Goal: Information Seeking & Learning: Learn about a topic

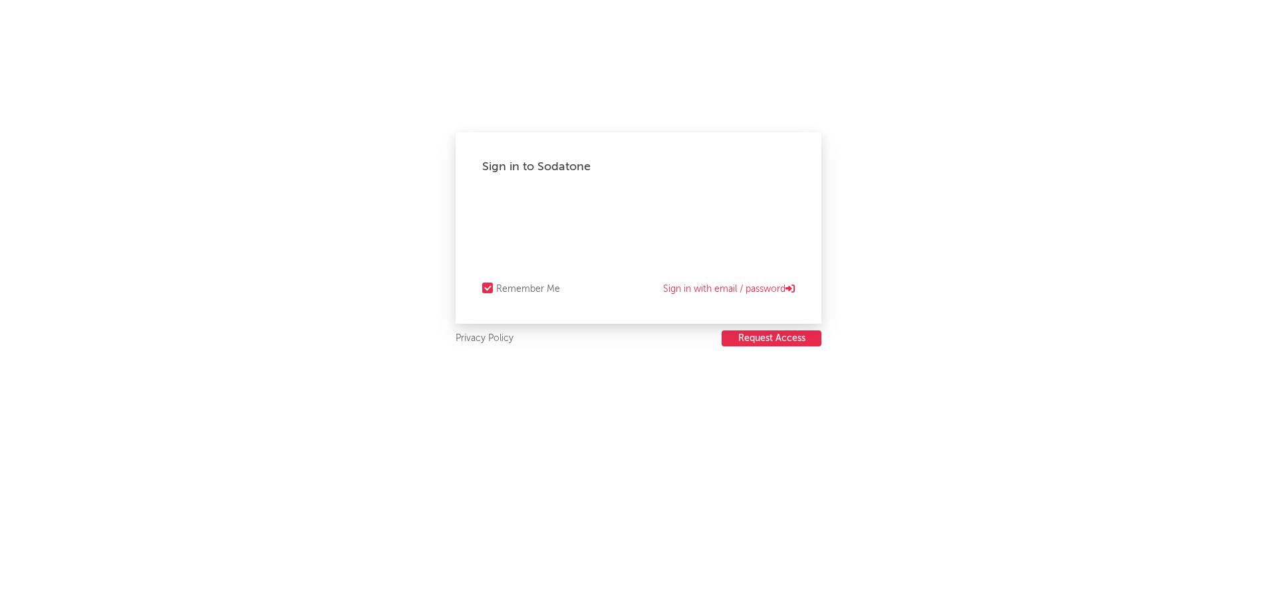
select select "warner_chappell"
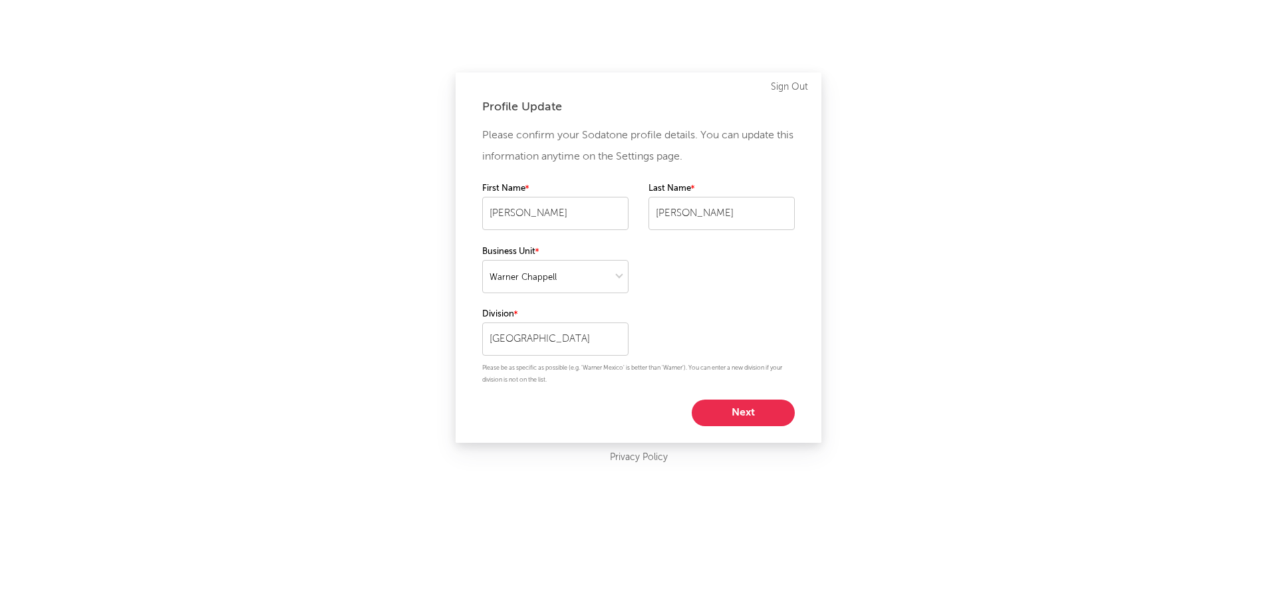
click at [762, 414] on button "Next" at bounding box center [743, 413] width 103 height 27
select select "assistant_coordinator"
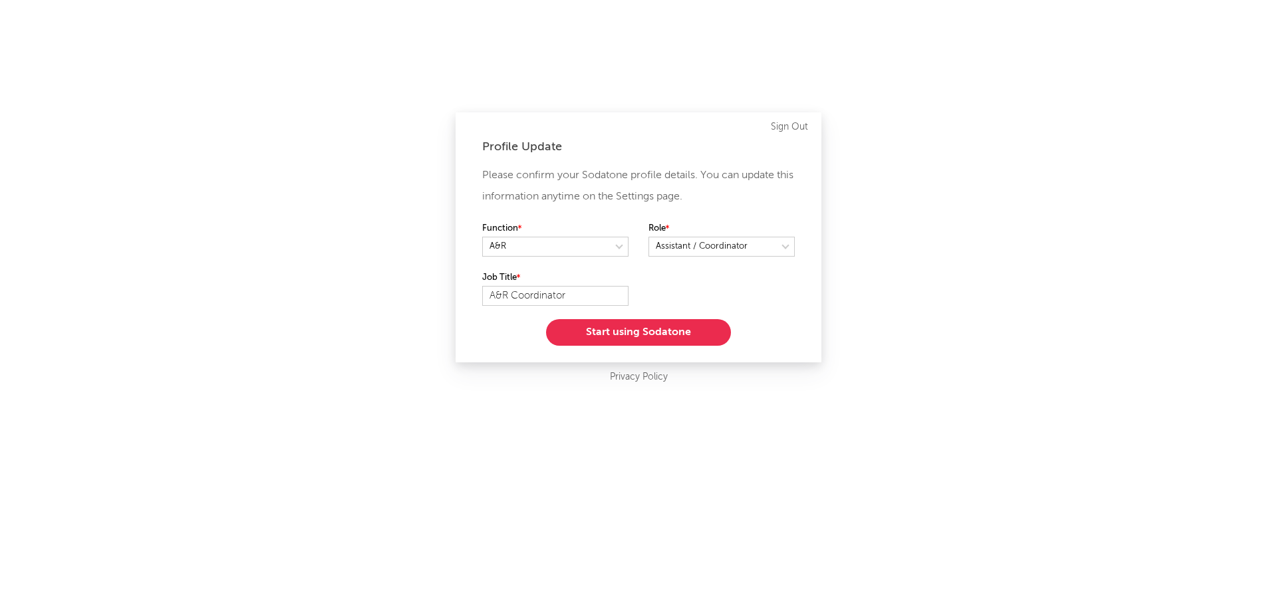
click at [686, 337] on button "Start using Sodatone" at bounding box center [638, 332] width 185 height 27
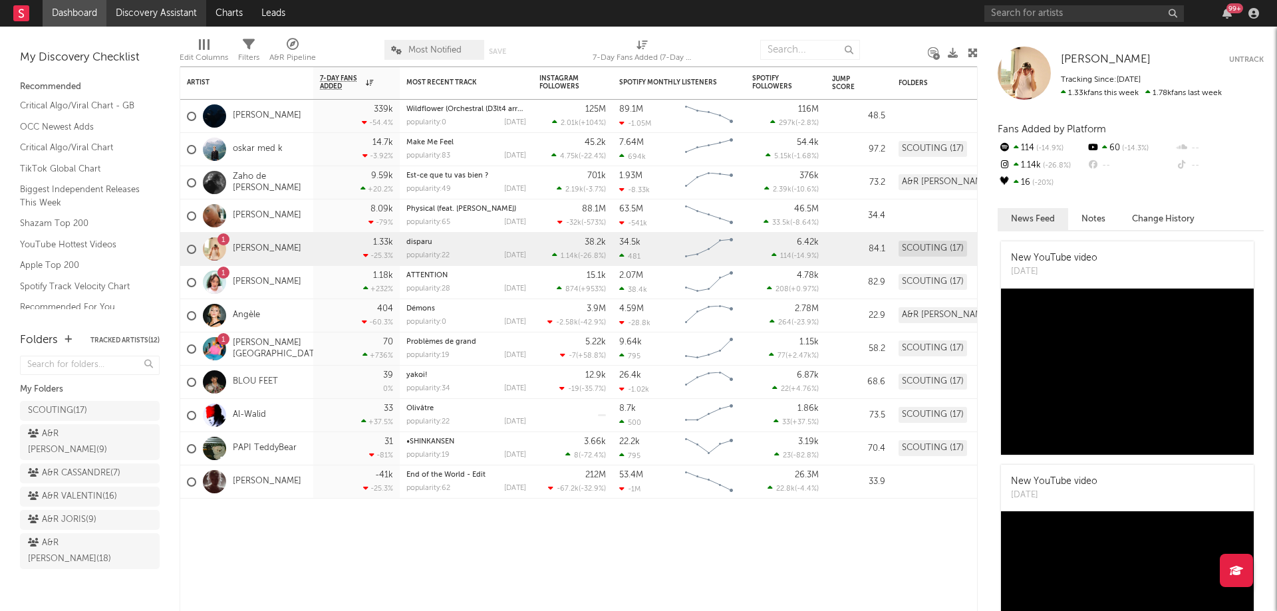
click at [158, 18] on link "Discovery Assistant" at bounding box center [156, 13] width 100 height 27
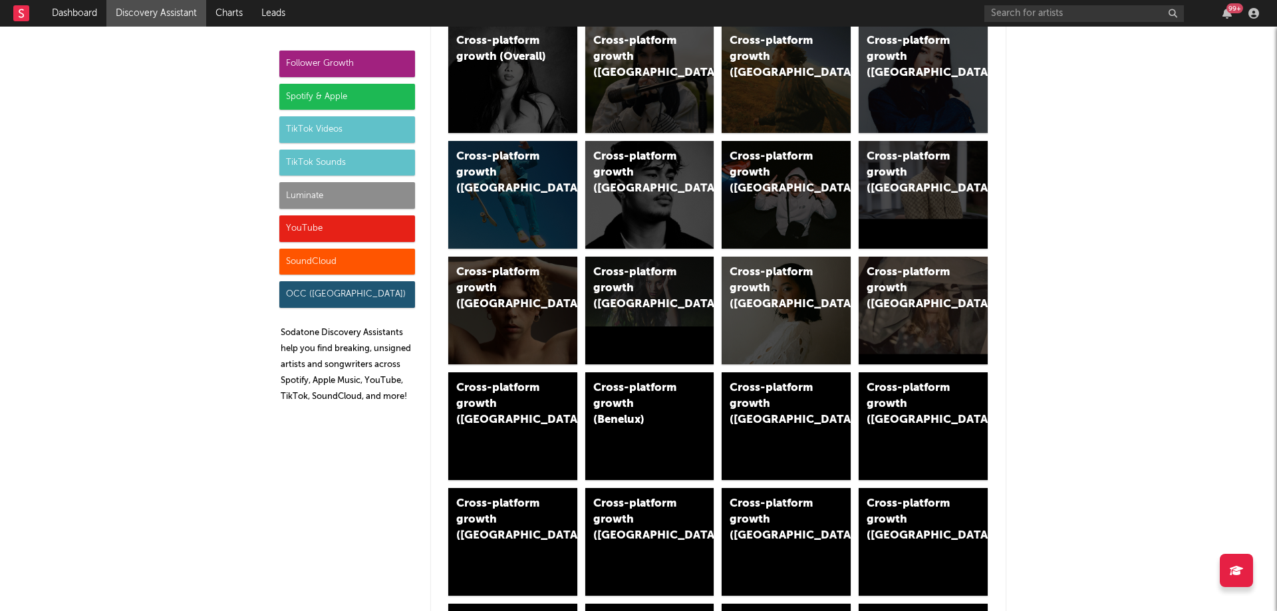
scroll to position [133, 0]
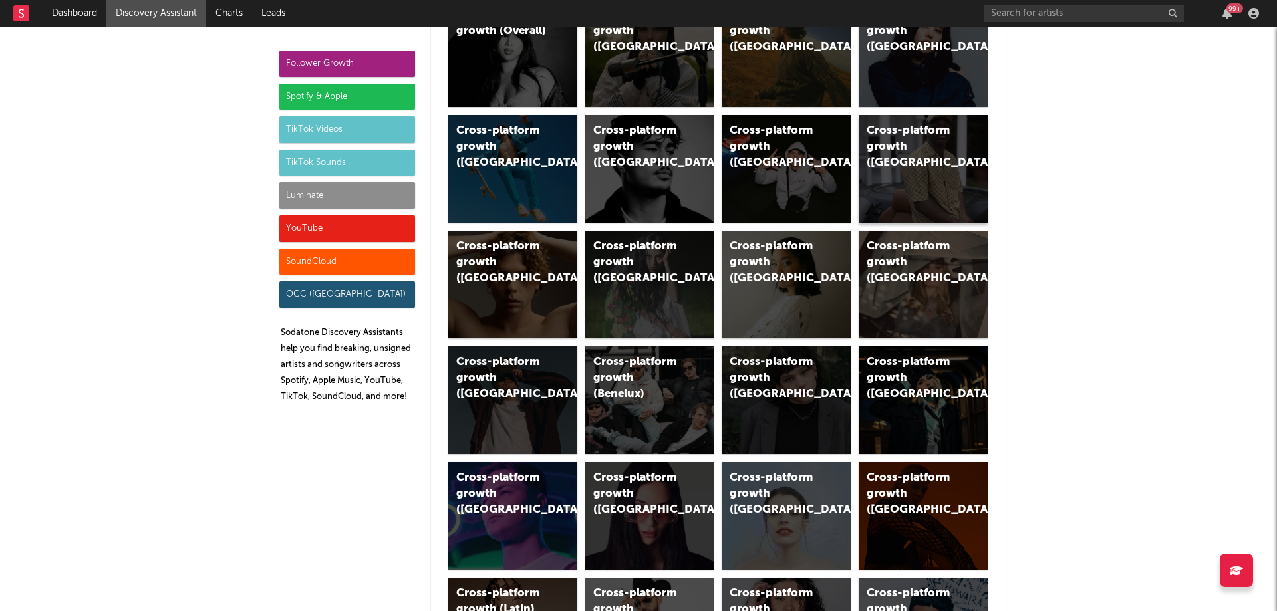
click at [904, 145] on div "Cross-platform growth (France)" at bounding box center [912, 147] width 90 height 48
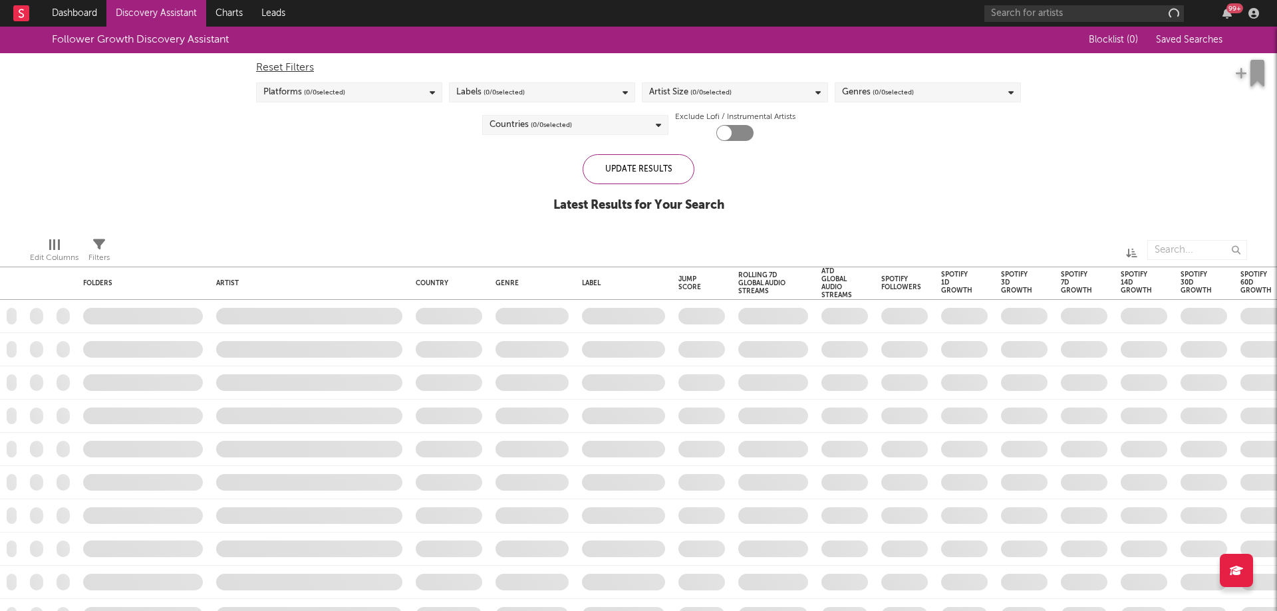
checkbox input "true"
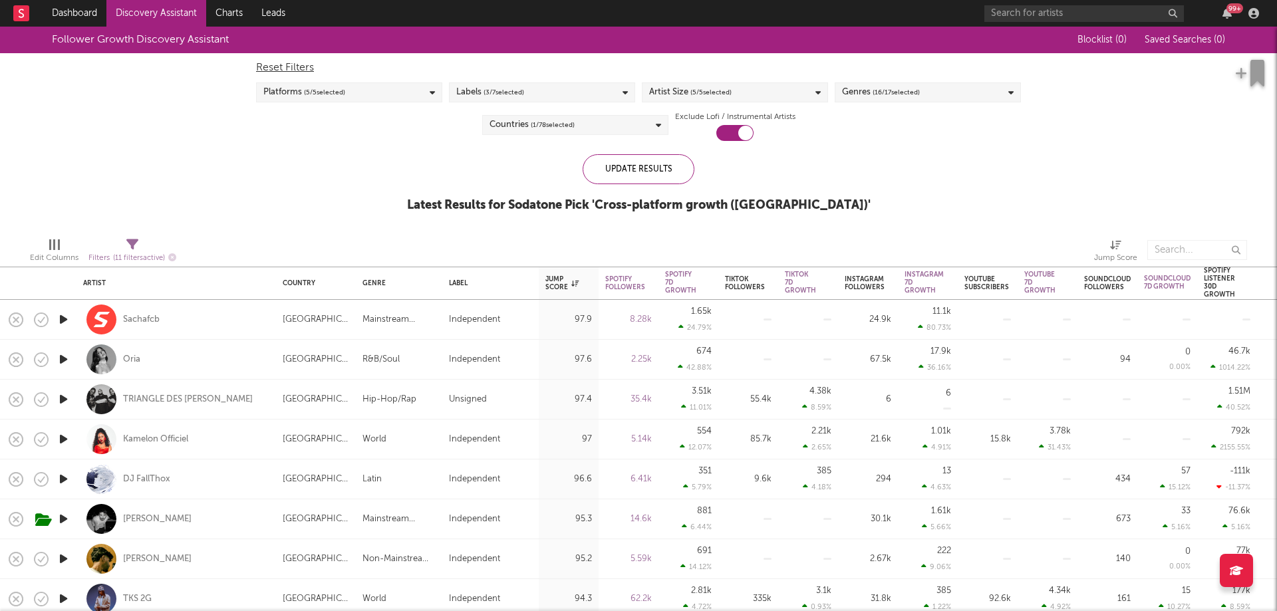
click at [62, 356] on icon "button" at bounding box center [64, 359] width 14 height 17
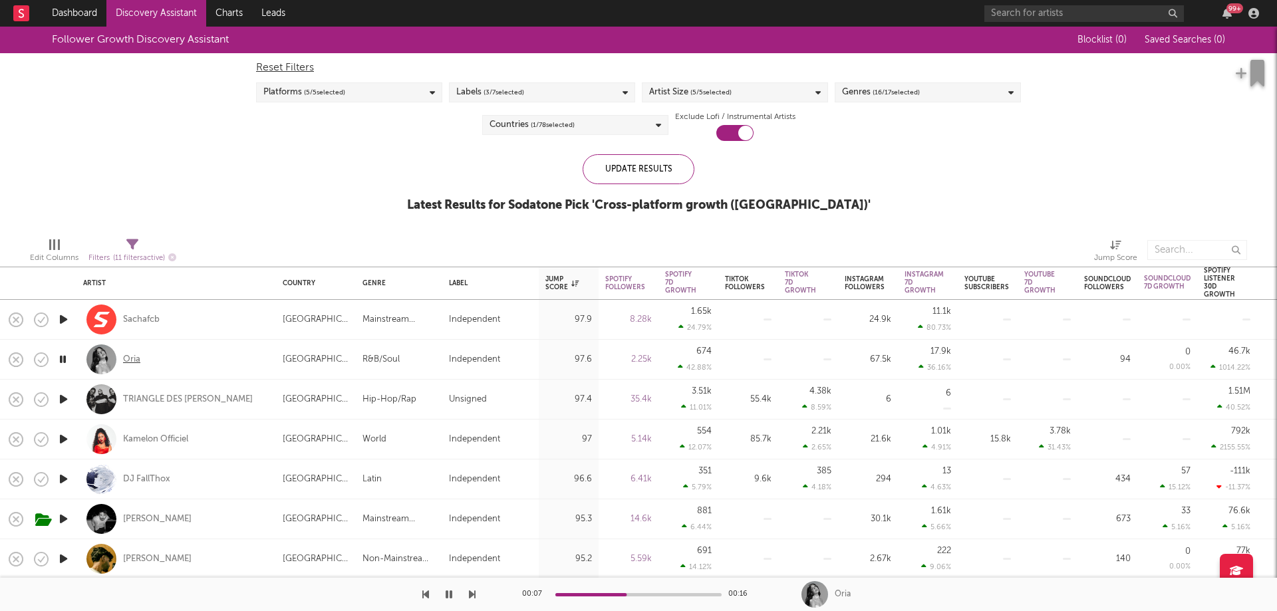
click at [124, 360] on div "Oria" at bounding box center [131, 360] width 17 height 12
click at [130, 359] on div "Oria" at bounding box center [131, 360] width 17 height 12
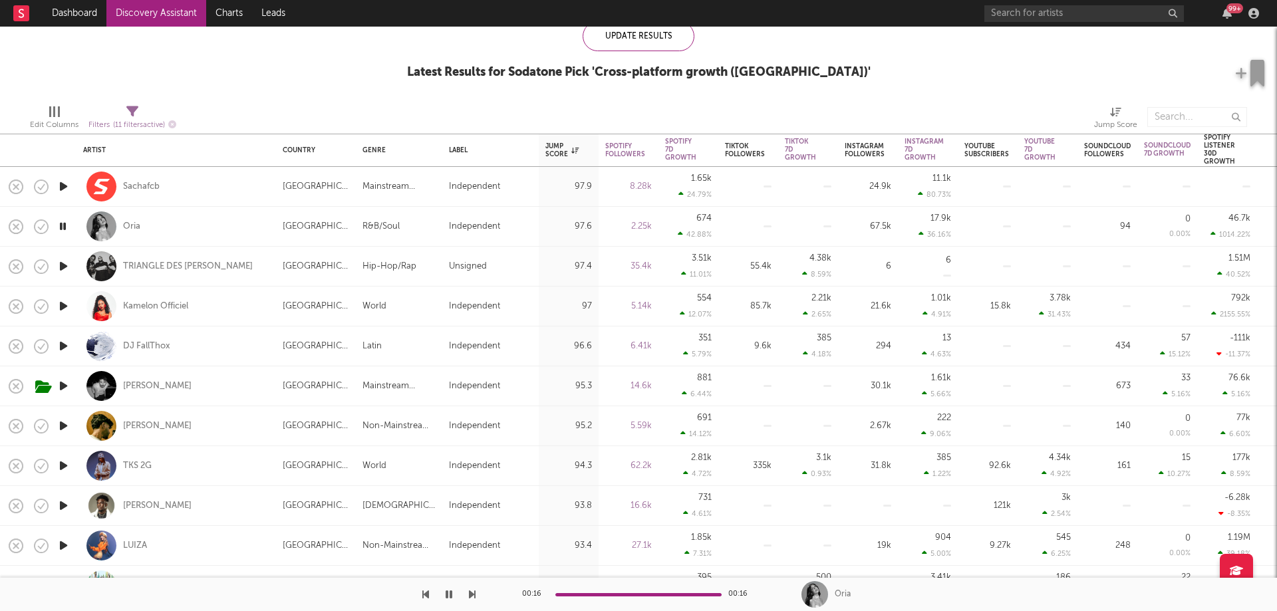
click at [65, 305] on icon "button" at bounding box center [64, 306] width 14 height 17
click at [61, 184] on icon "button" at bounding box center [64, 186] width 14 height 17
click at [58, 347] on icon "button" at bounding box center [64, 346] width 14 height 17
click at [138, 349] on div "DJ FallThox" at bounding box center [146, 347] width 47 height 12
click at [450, 598] on icon "button" at bounding box center [449, 594] width 7 height 11
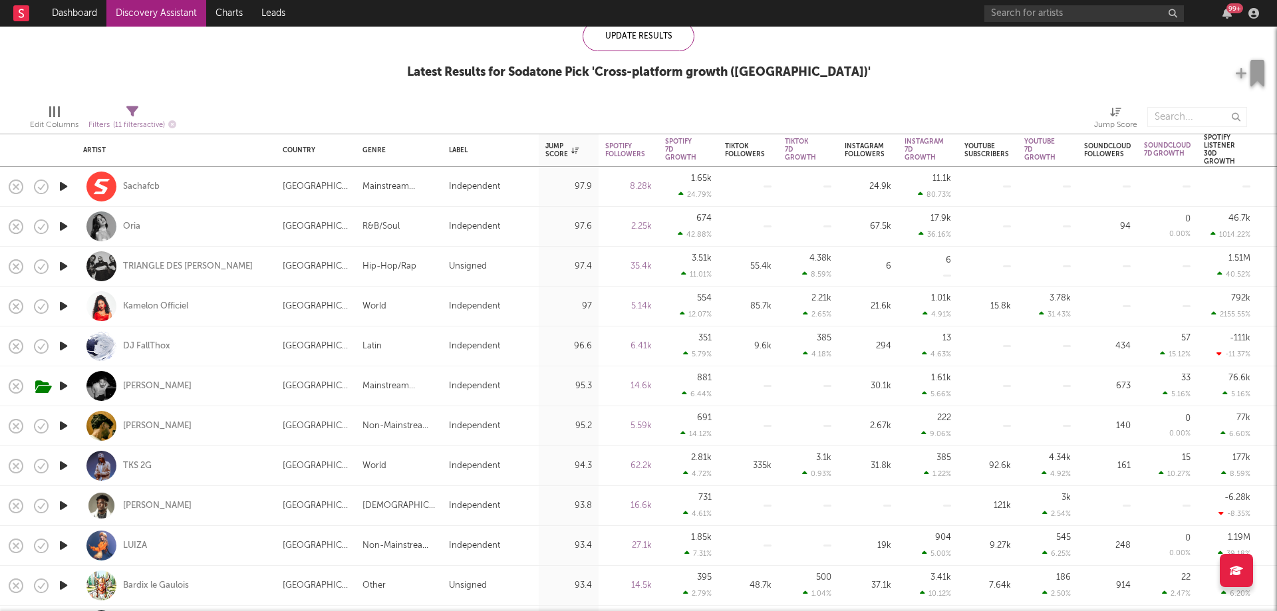
click at [65, 428] on icon "button" at bounding box center [64, 426] width 14 height 17
click at [65, 428] on icon "button" at bounding box center [63, 426] width 13 height 17
click at [62, 471] on icon "button" at bounding box center [64, 466] width 14 height 17
click at [63, 466] on icon "button" at bounding box center [63, 466] width 13 height 17
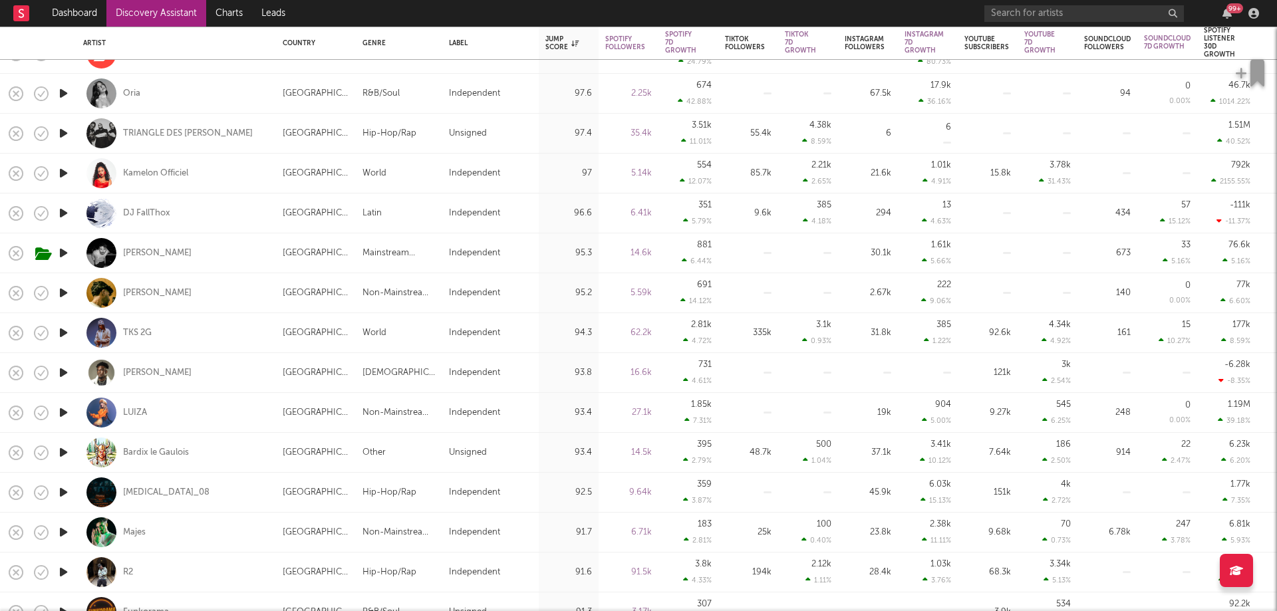
click at [63, 531] on icon "button" at bounding box center [64, 532] width 14 height 17
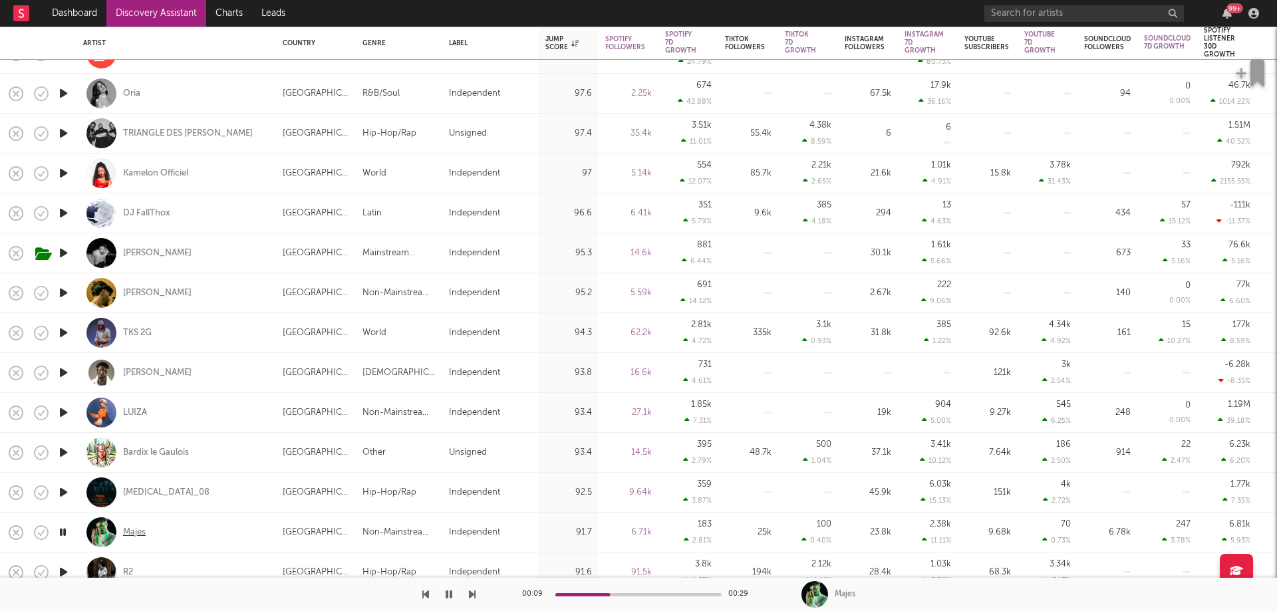
click at [125, 532] on div "Majes" at bounding box center [134, 533] width 23 height 12
click at [445, 592] on button "button" at bounding box center [448, 594] width 13 height 33
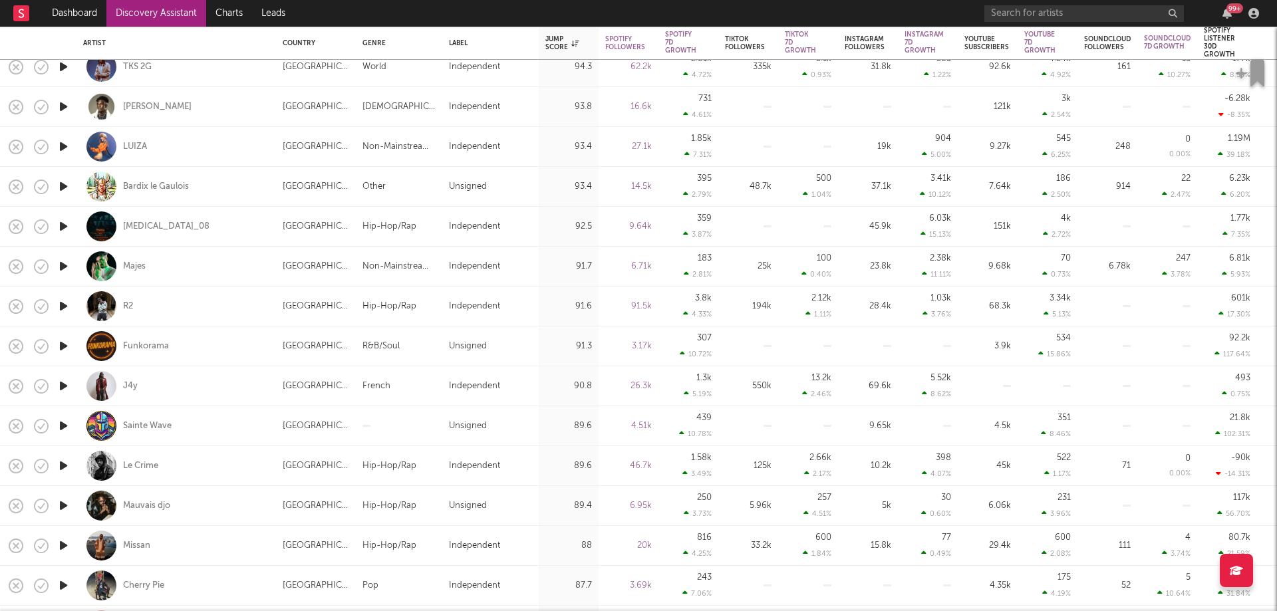
click at [61, 506] on icon "button" at bounding box center [64, 506] width 14 height 17
click at [61, 506] on icon "button" at bounding box center [63, 506] width 13 height 17
click at [63, 545] on icon "button" at bounding box center [64, 546] width 14 height 17
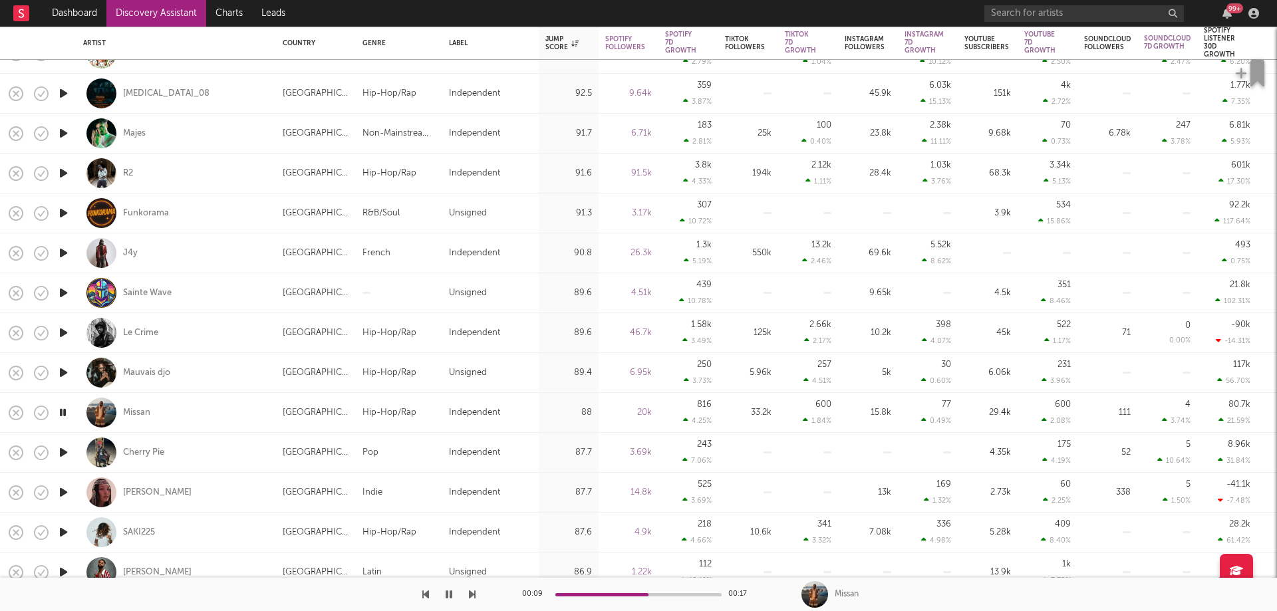
click at [61, 416] on icon "button" at bounding box center [63, 412] width 13 height 17
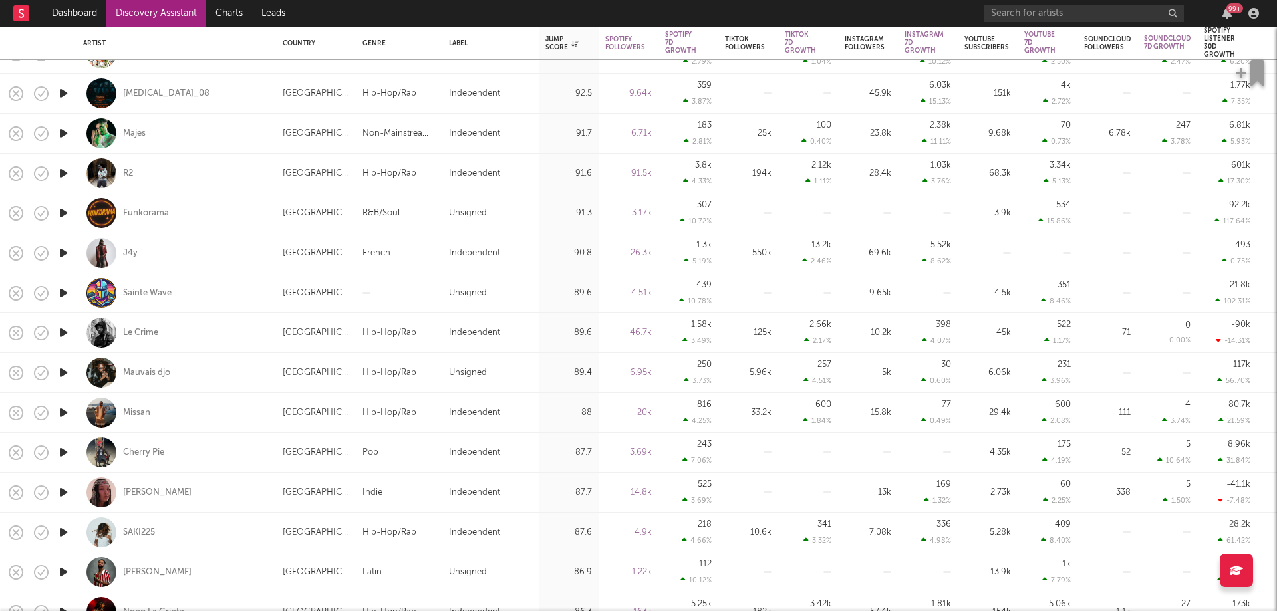
click at [61, 453] on icon "button" at bounding box center [64, 452] width 14 height 17
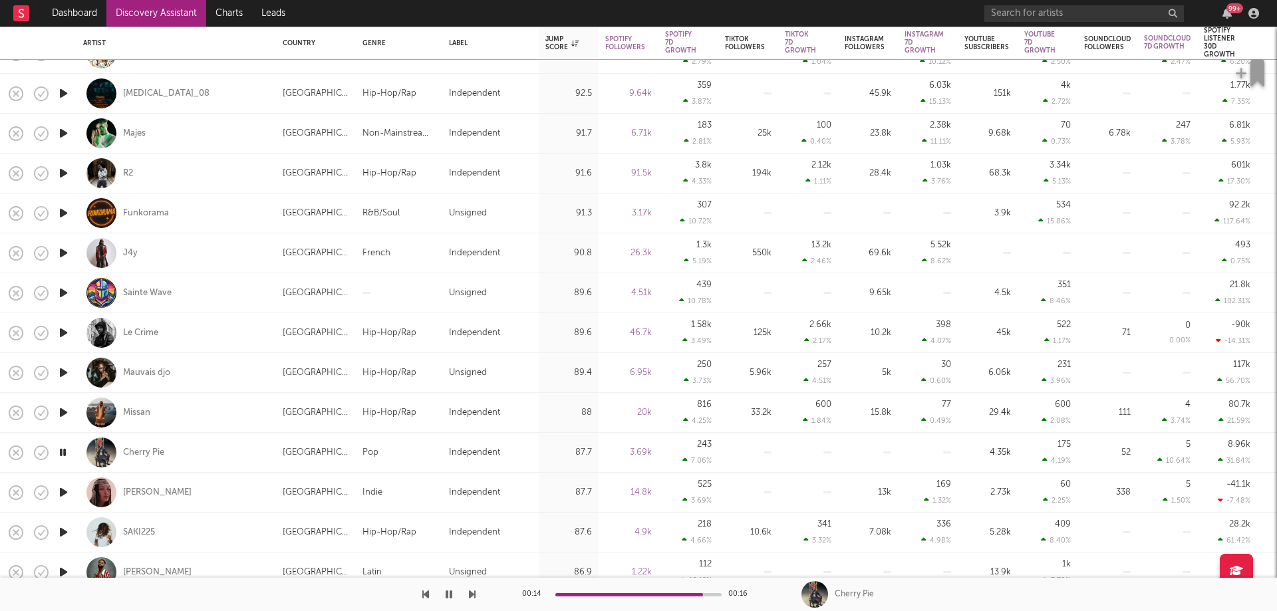
click at [67, 454] on icon "button" at bounding box center [63, 452] width 13 height 17
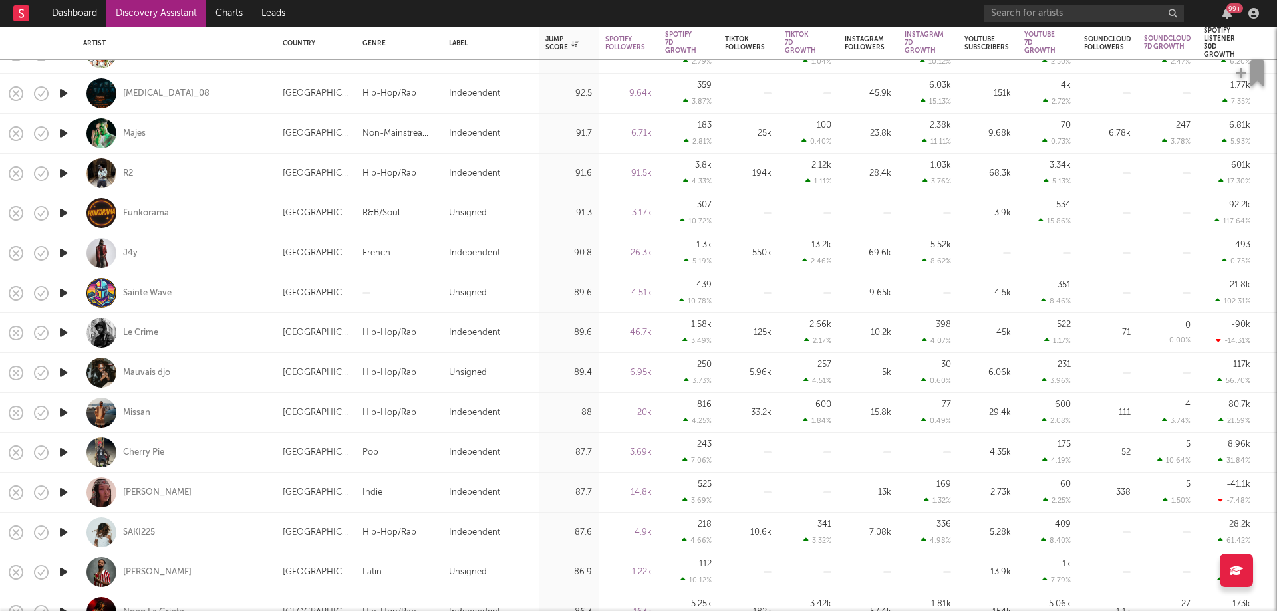
click at [62, 492] on icon "button" at bounding box center [64, 492] width 14 height 17
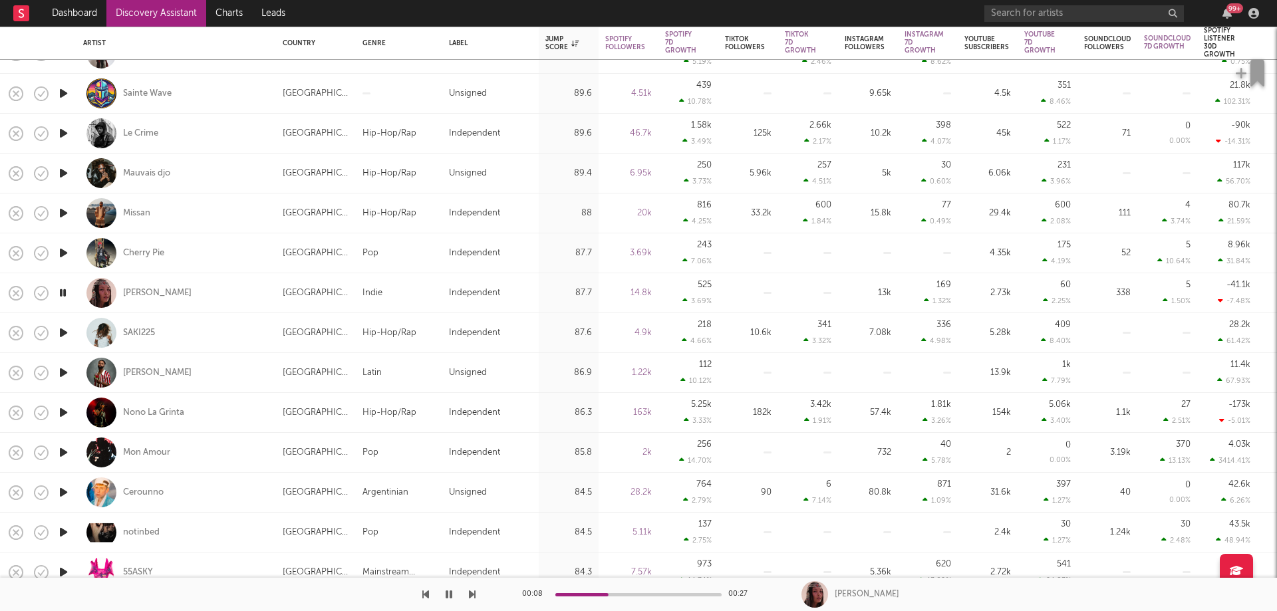
click at [63, 454] on icon "button" at bounding box center [64, 452] width 14 height 17
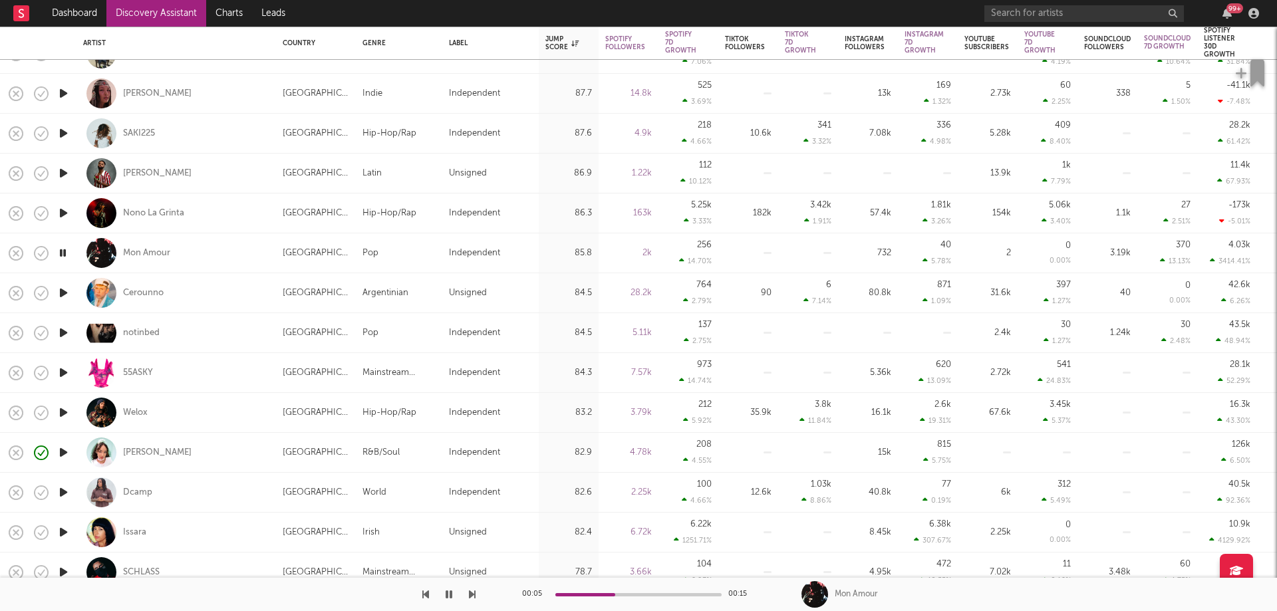
click at [61, 410] on icon "button" at bounding box center [64, 412] width 14 height 17
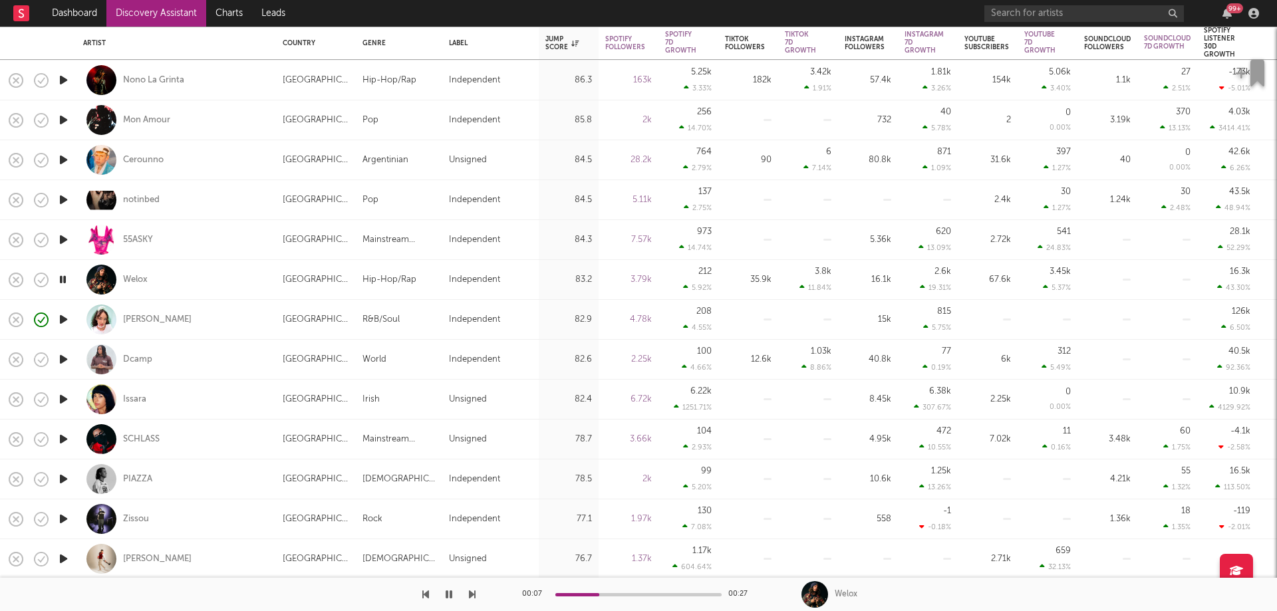
click at [58, 275] on icon "button" at bounding box center [63, 279] width 13 height 17
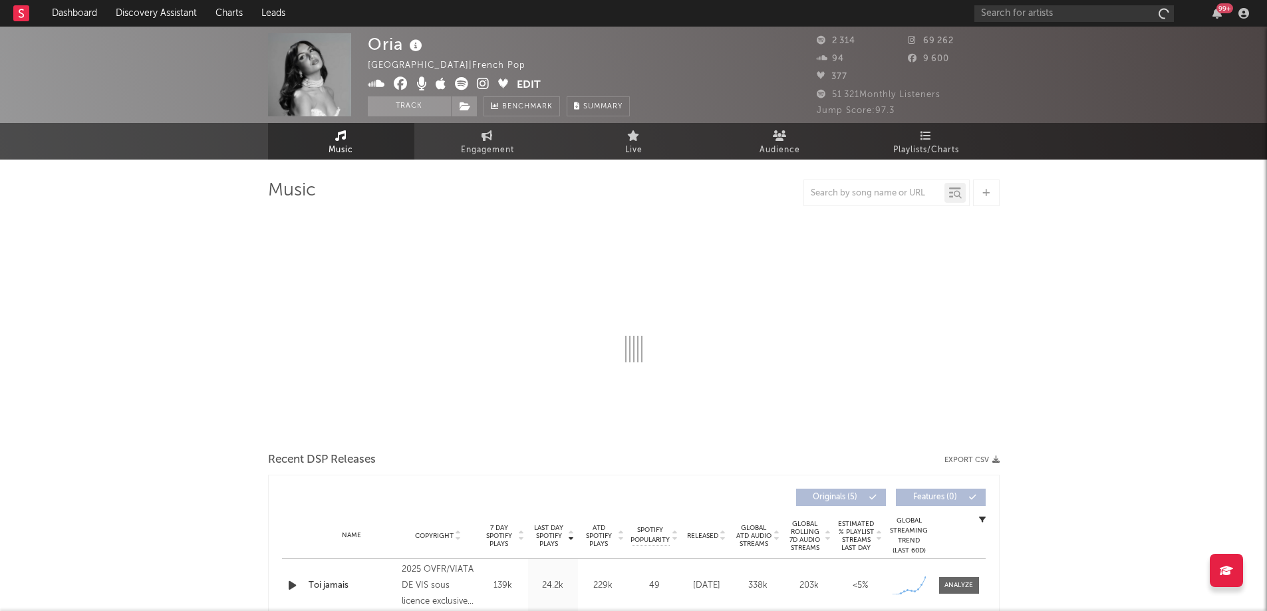
select select "1w"
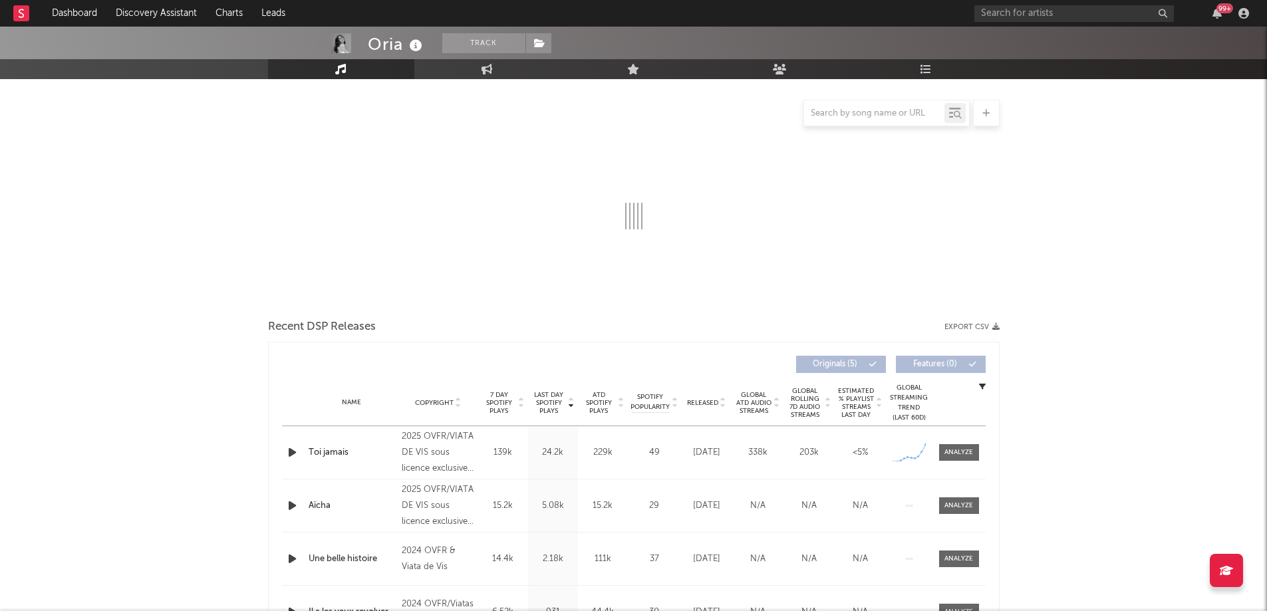
scroll to position [333, 0]
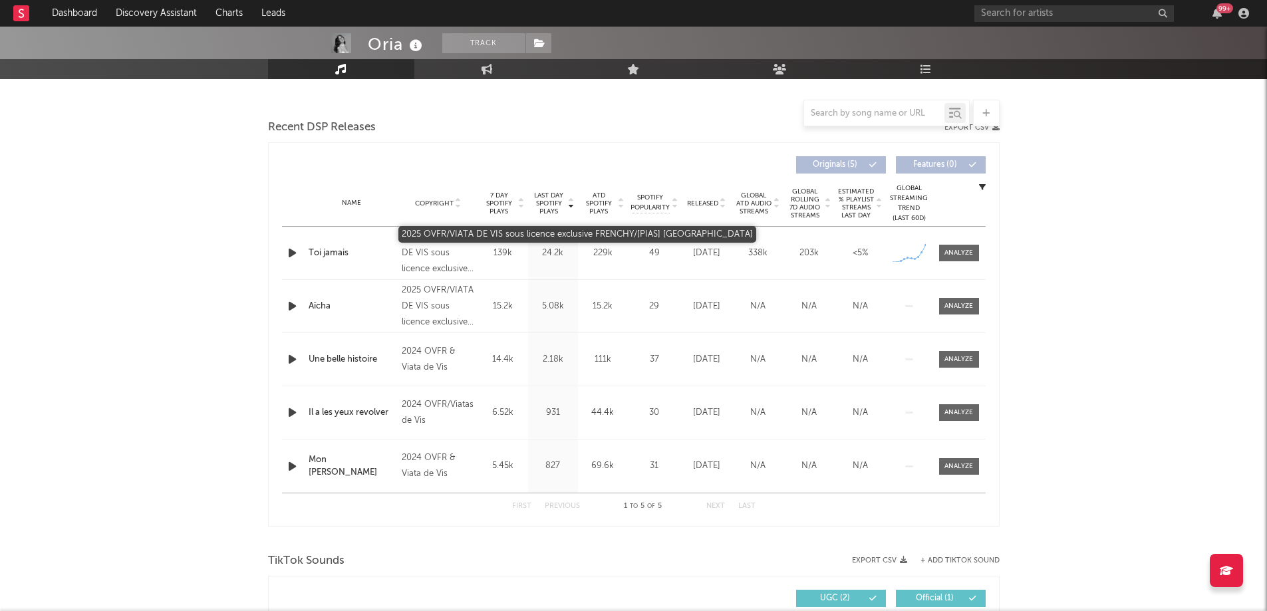
click at [425, 251] on div "2025 OVFR/VIATA DE VIS sous licence exclusive FRENCHY/[PIAS] France" at bounding box center [438, 254] width 73 height 48
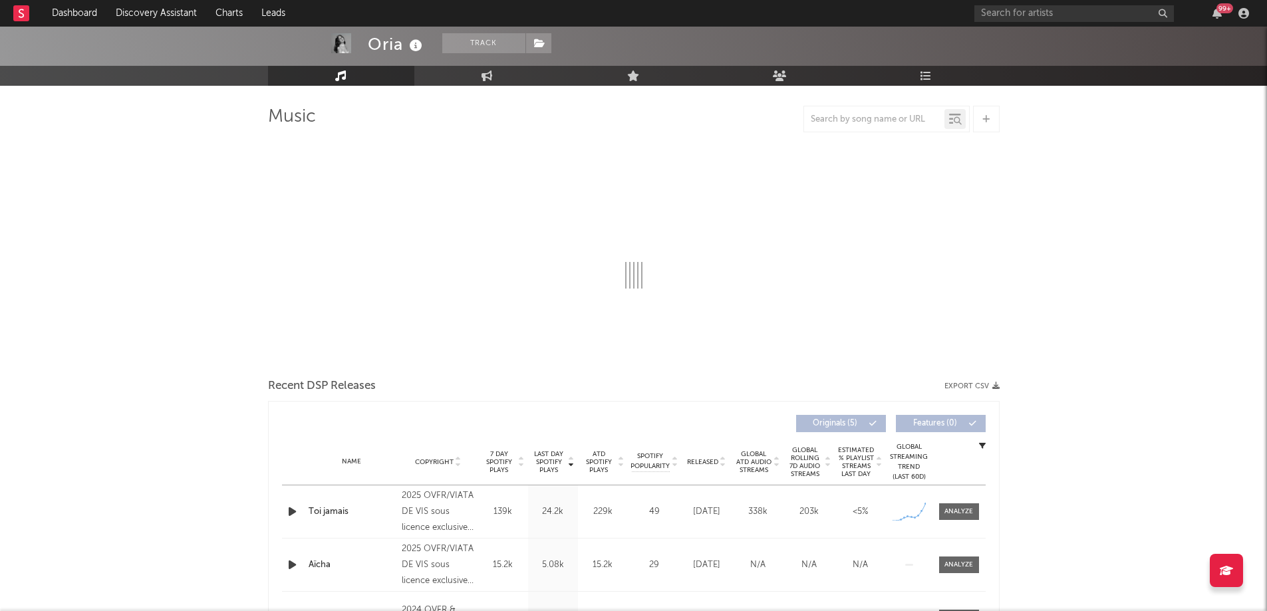
scroll to position [0, 0]
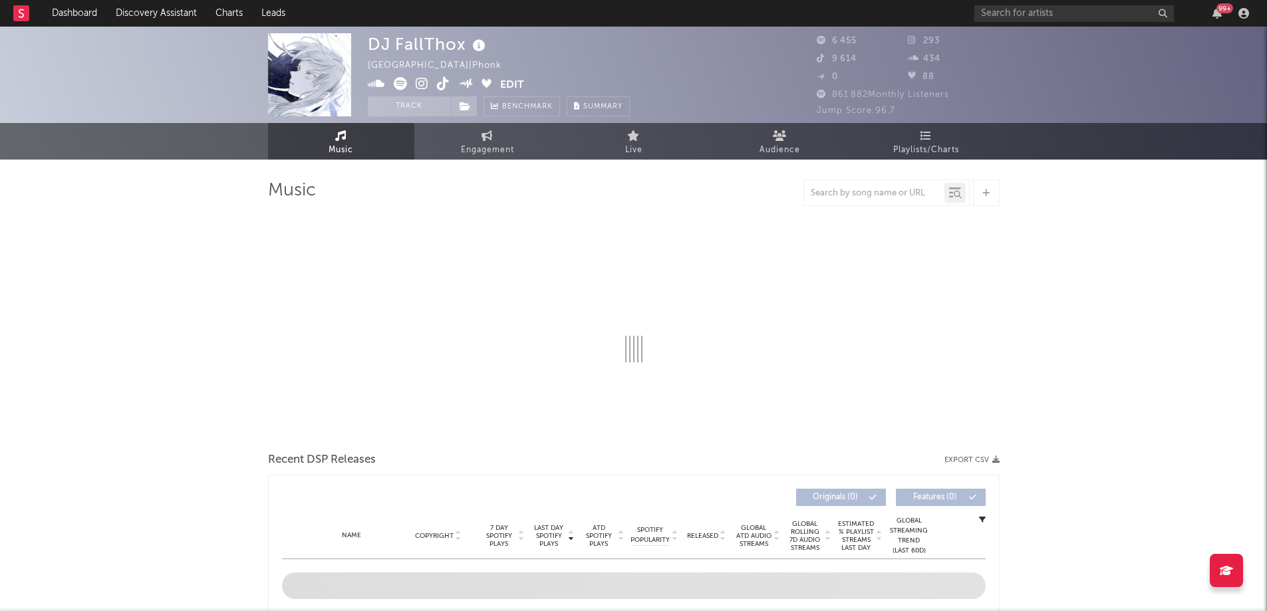
select select "1w"
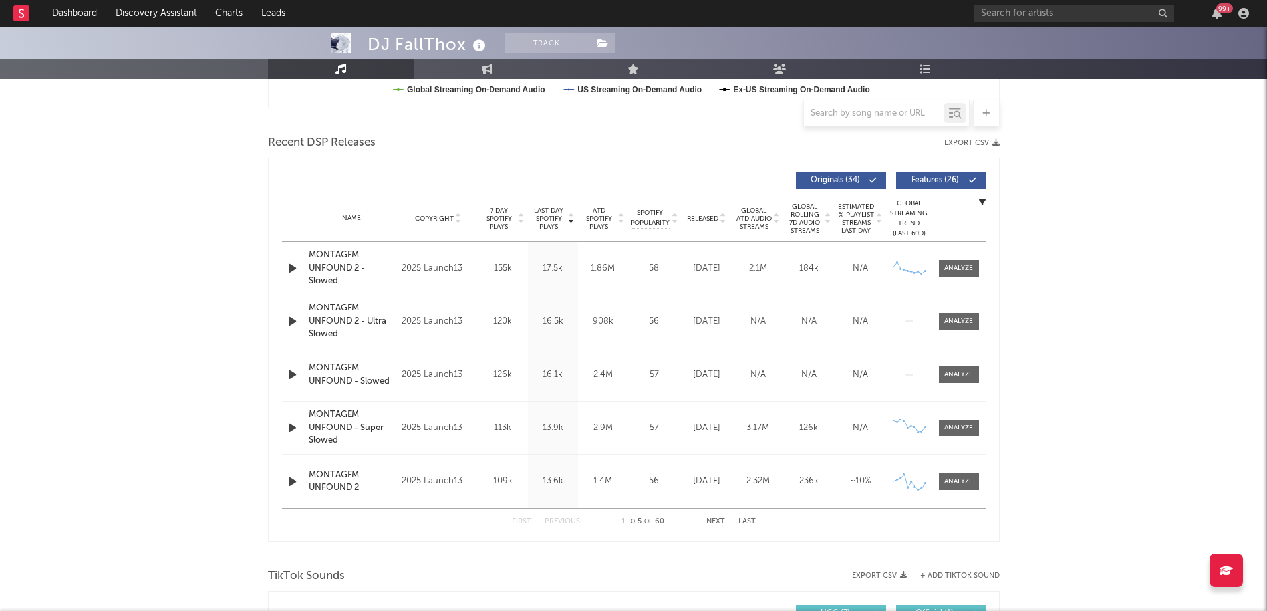
scroll to position [399, 0]
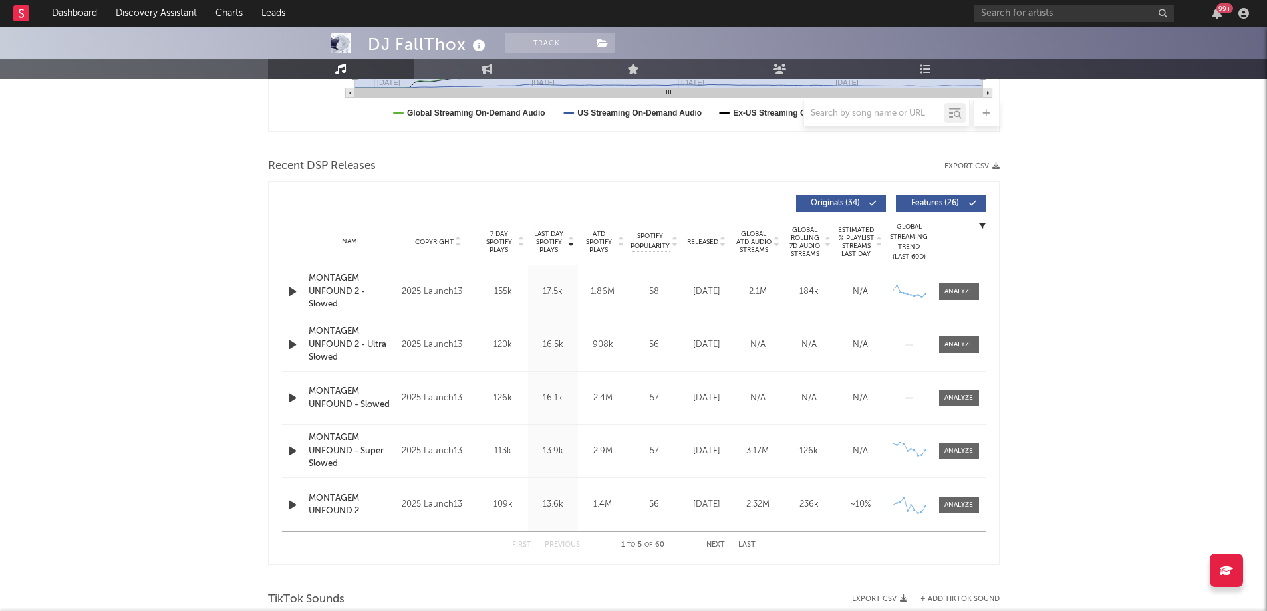
click at [286, 341] on icon "button" at bounding box center [292, 345] width 14 height 17
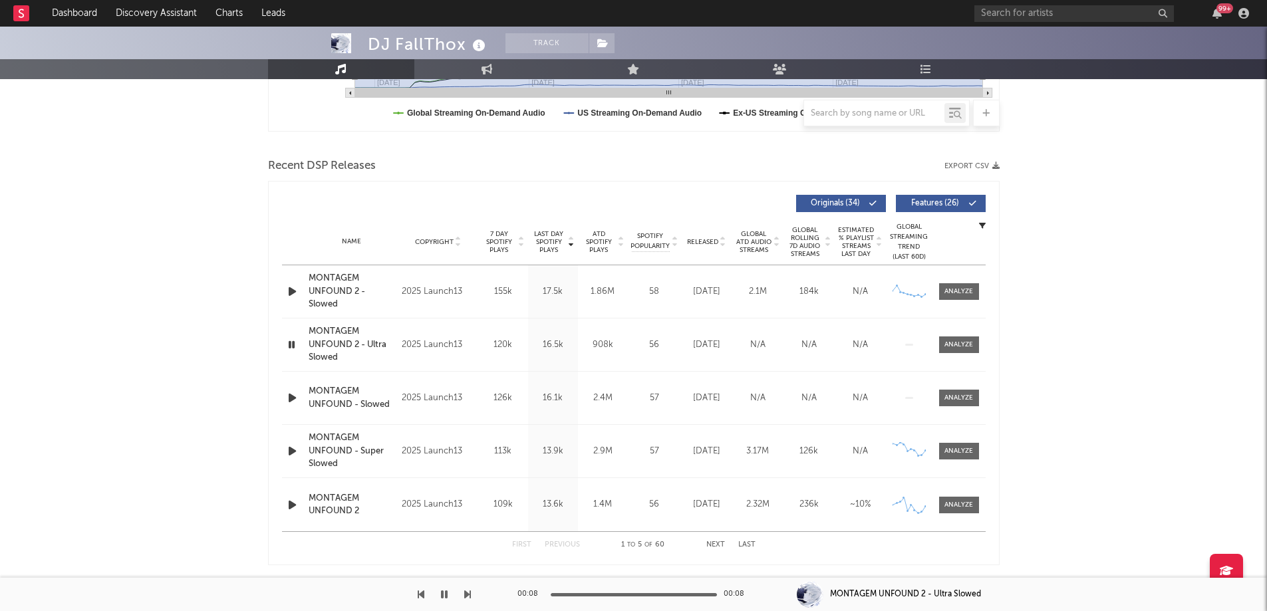
click at [290, 346] on icon "button" at bounding box center [291, 345] width 13 height 17
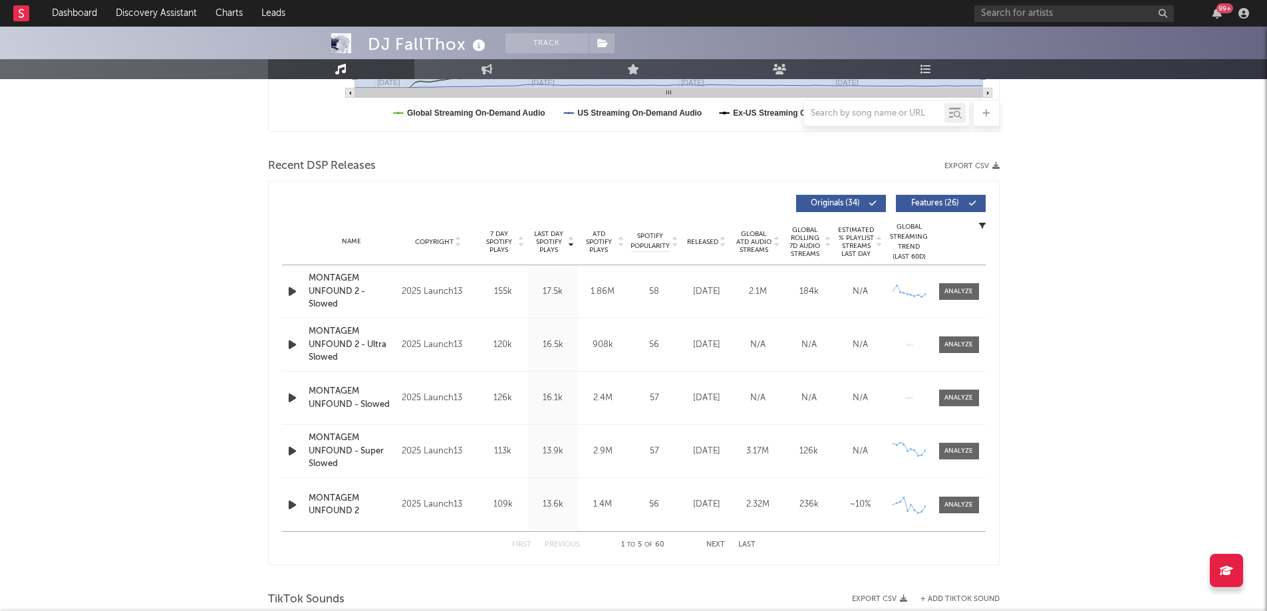
click at [290, 401] on icon "button" at bounding box center [292, 398] width 14 height 17
click at [290, 401] on icon "button" at bounding box center [291, 398] width 13 height 17
click at [294, 509] on icon "button" at bounding box center [292, 505] width 14 height 17
click at [294, 509] on icon "button" at bounding box center [291, 505] width 13 height 17
click at [291, 285] on icon "button" at bounding box center [292, 291] width 14 height 17
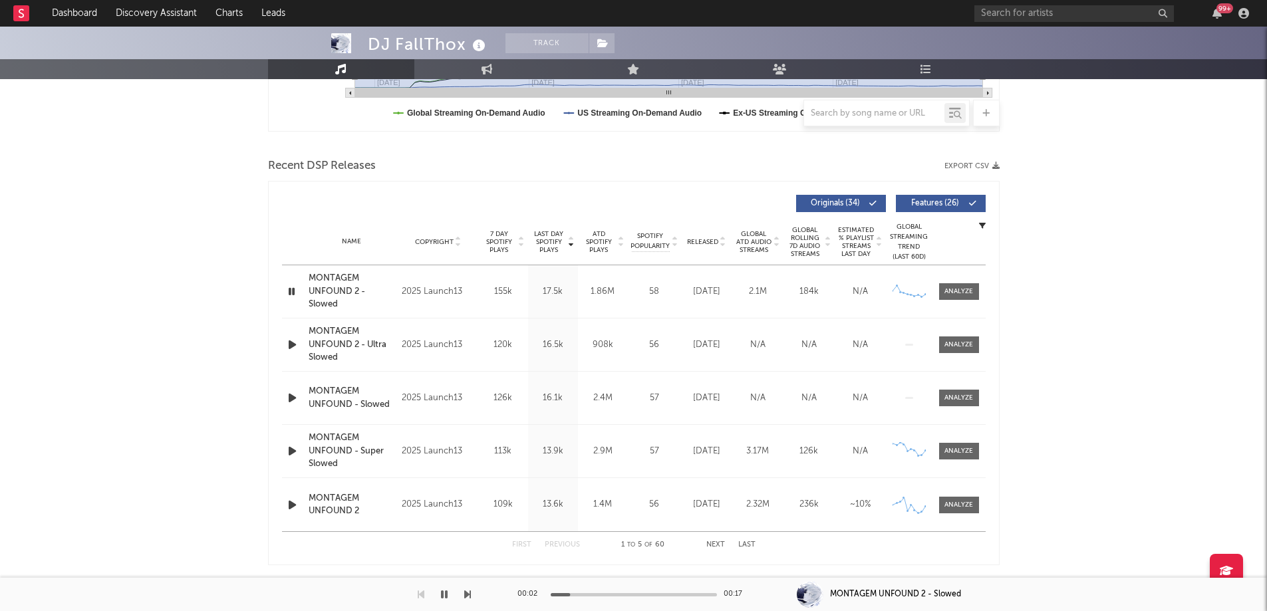
click at [291, 285] on icon "button" at bounding box center [291, 291] width 13 height 17
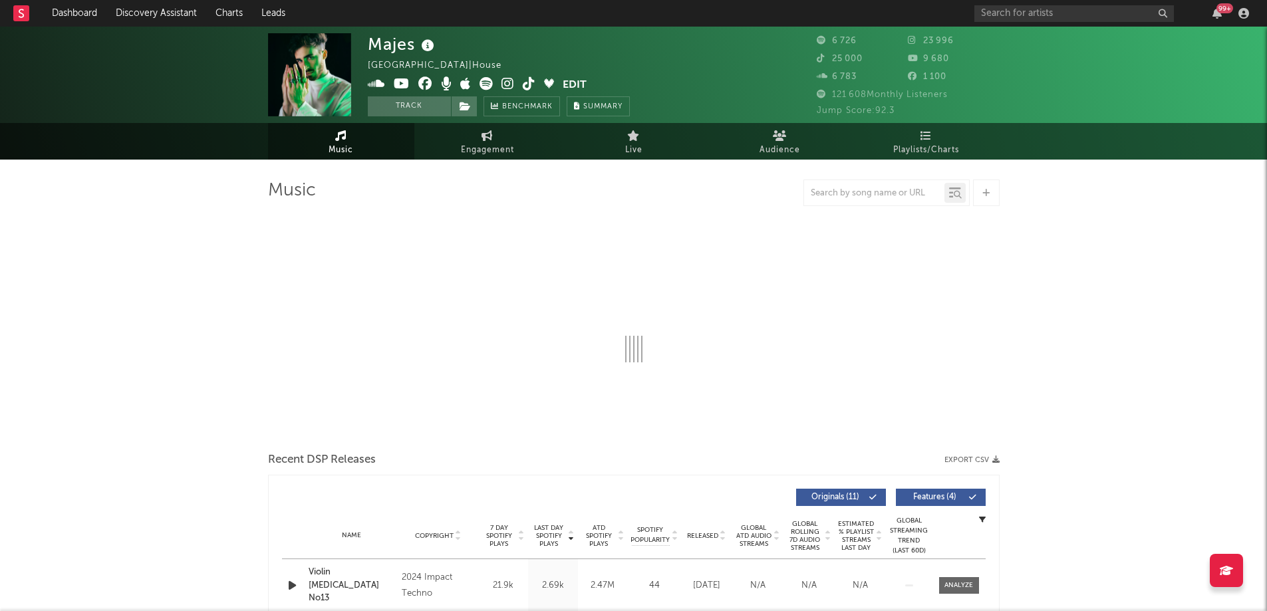
select select "6m"
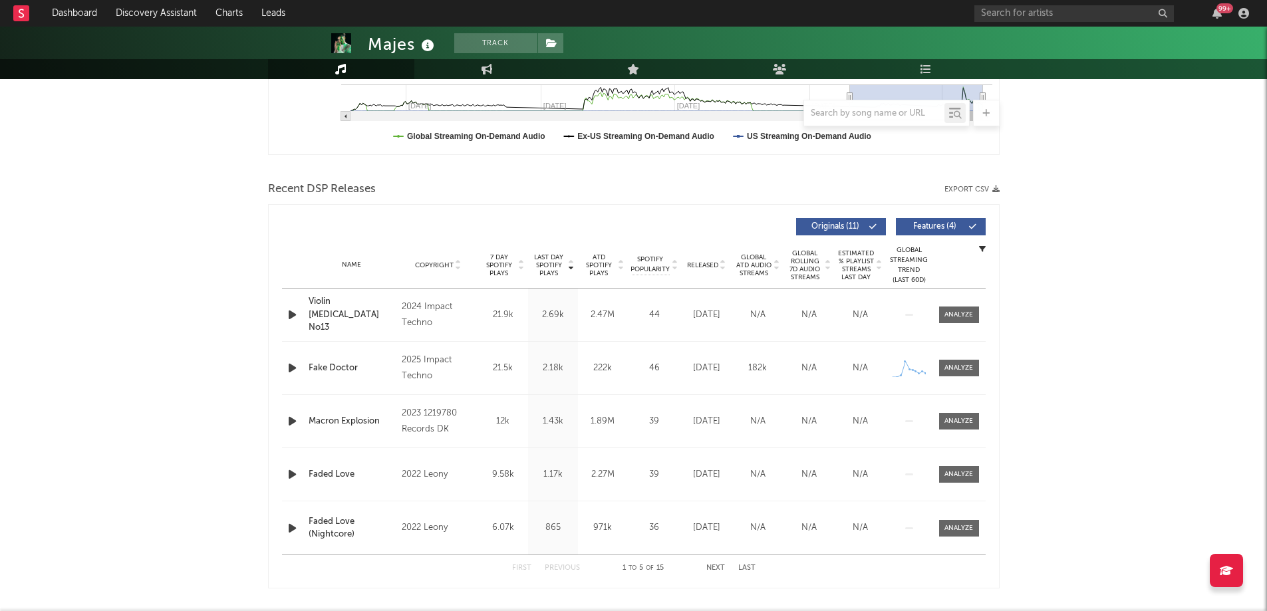
scroll to position [399, 0]
